Goal: Find contact information: Find contact information

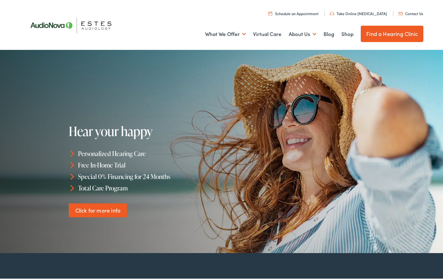
click at [408, 11] on link "Contact Us" at bounding box center [410, 11] width 24 height 5
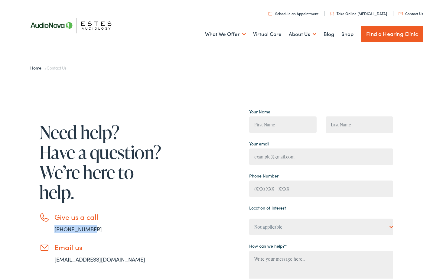
drag, startPoint x: 89, startPoint y: 227, endPoint x: 52, endPoint y: 231, distance: 37.7
click at [52, 231] on li "Give us a call [PHONE_NUMBER]" at bounding box center [101, 221] width 124 height 21
copy link "[PHONE_NUMBER]"
